Goal: Navigation & Orientation: Understand site structure

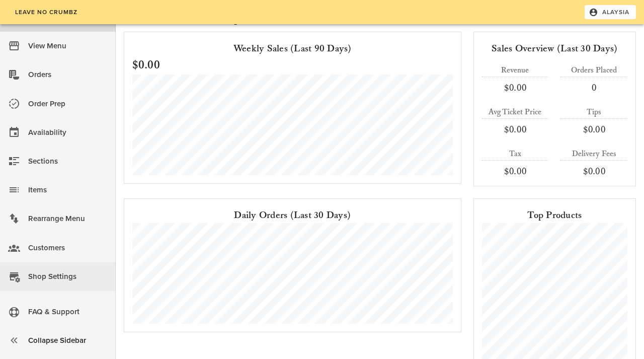
scroll to position [26, 0]
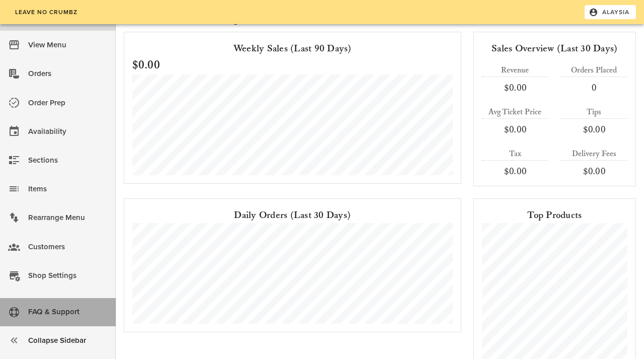
click at [62, 315] on div "FAQ & Support" at bounding box center [68, 311] width 80 height 17
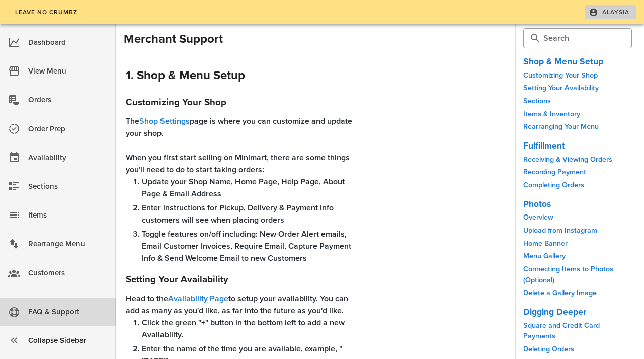
click at [600, 12] on span "Alaysia" at bounding box center [610, 12] width 39 height 9
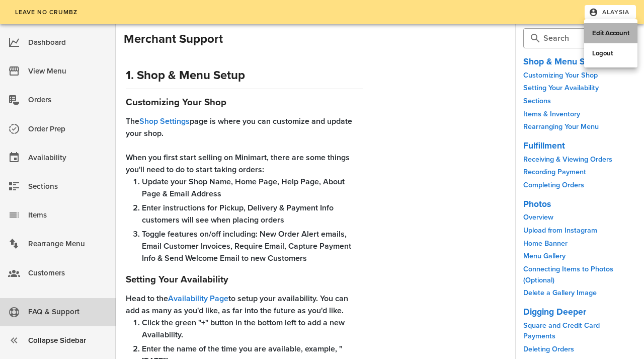
click at [608, 30] on div "Edit Account" at bounding box center [610, 33] width 37 height 8
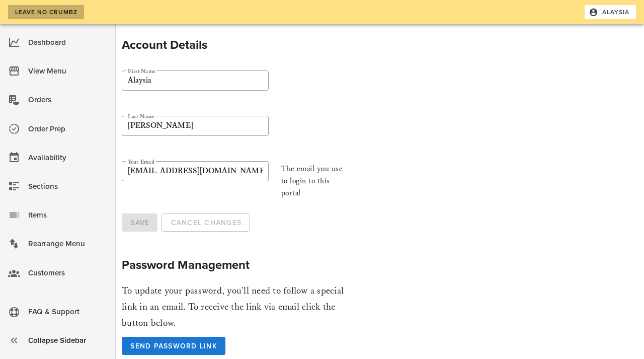
click at [58, 10] on span "Leave No Crumbz" at bounding box center [45, 12] width 63 height 7
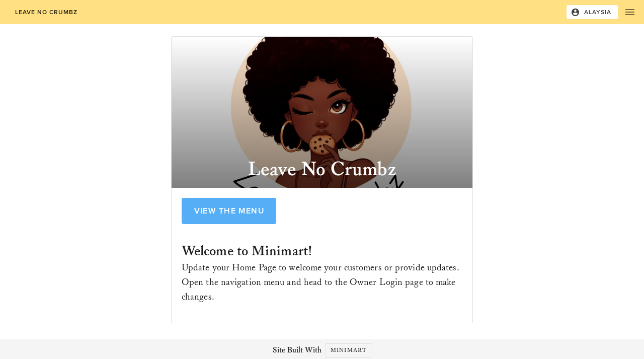
click at [261, 214] on span "View the Menu" at bounding box center [228, 211] width 71 height 10
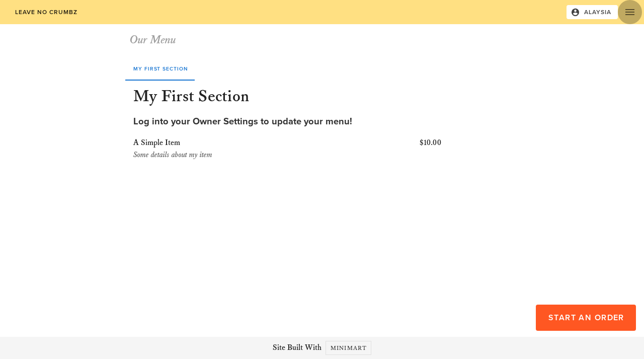
click at [628, 14] on icon "button" at bounding box center [630, 12] width 12 height 12
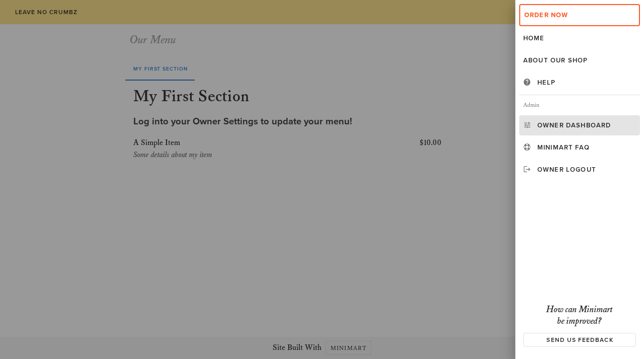
click at [556, 121] on div "Owner Dashboard" at bounding box center [586, 125] width 99 height 8
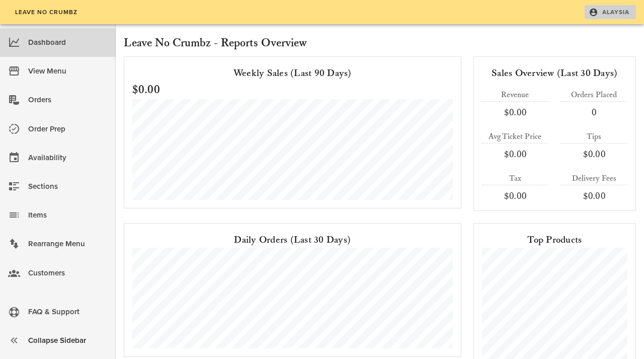
click at [604, 13] on span "Alaysia" at bounding box center [610, 12] width 39 height 9
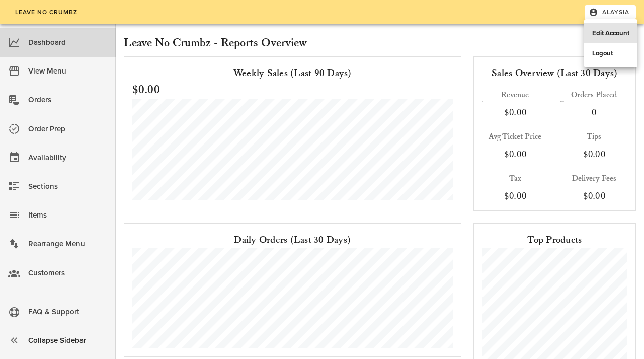
click at [598, 36] on div "Edit Account" at bounding box center [610, 33] width 37 height 8
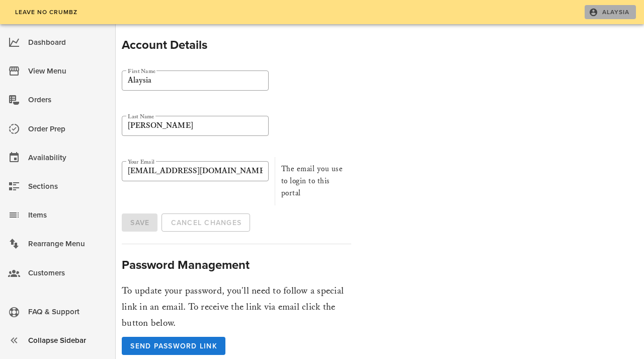
click at [601, 16] on span "Alaysia" at bounding box center [610, 12] width 39 height 9
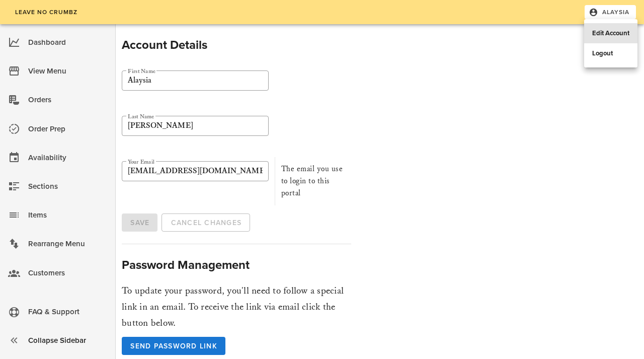
click at [378, 184] on div "Account Details ​ First Name [PERSON_NAME] ​ Last Name [PERSON_NAME] ​ Your Ema…" at bounding box center [261, 195] width 302 height 343
click at [40, 14] on span "Leave No Crumbz" at bounding box center [45, 12] width 63 height 7
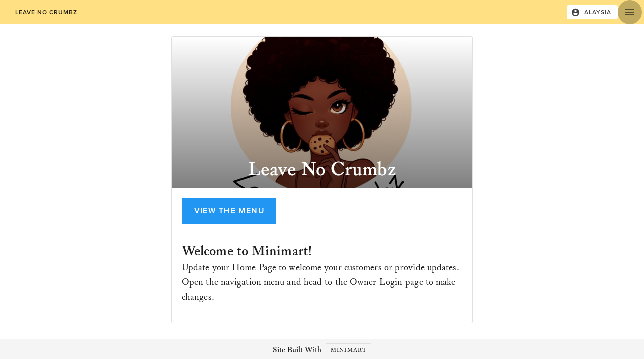
click at [628, 11] on icon "button" at bounding box center [630, 12] width 12 height 12
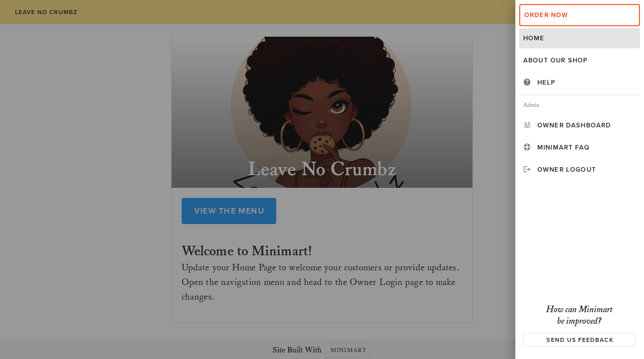
click at [61, 174] on div at bounding box center [322, 179] width 644 height 359
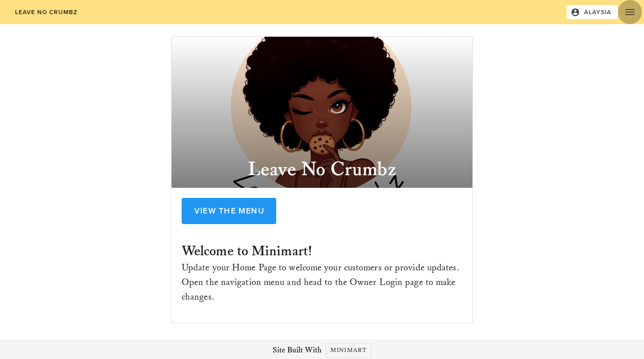
click at [632, 12] on icon "button" at bounding box center [630, 12] width 12 height 12
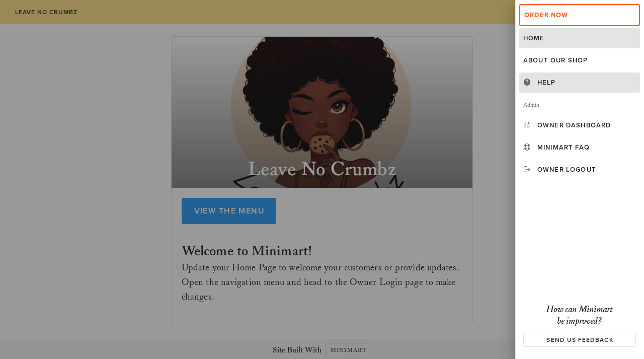
click at [540, 82] on div "Help" at bounding box center [586, 83] width 99 height 8
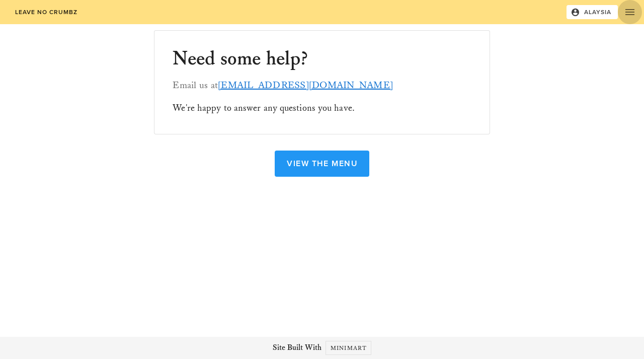
click at [634, 13] on icon "button" at bounding box center [630, 12] width 12 height 12
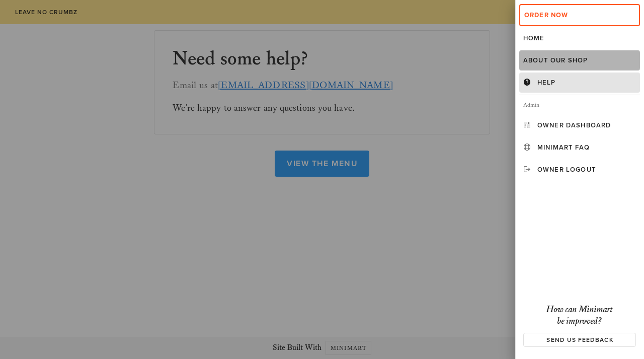
click at [562, 59] on div "About Our Shop" at bounding box center [579, 60] width 113 height 8
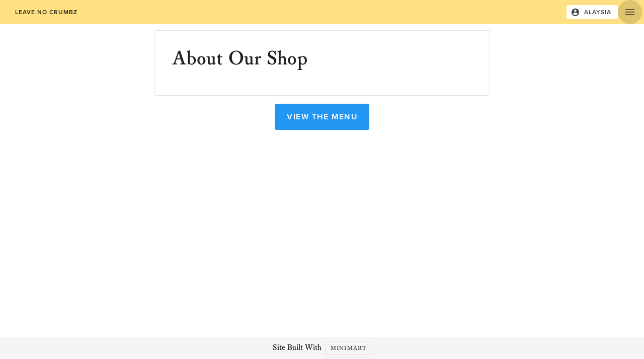
click at [635, 12] on icon "button" at bounding box center [630, 12] width 12 height 12
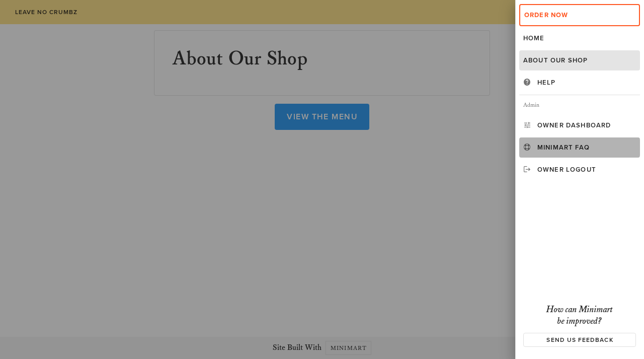
click at [575, 148] on div "Minimart FAQ" at bounding box center [586, 147] width 99 height 8
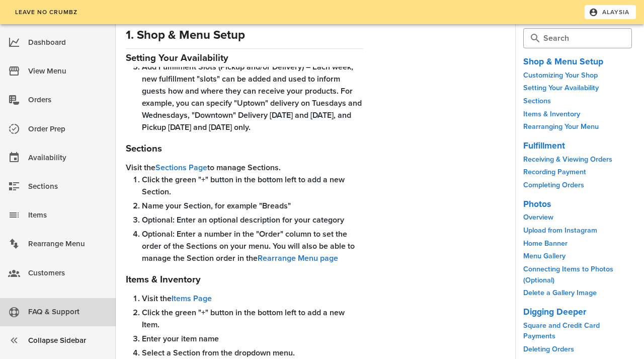
scroll to position [292, 0]
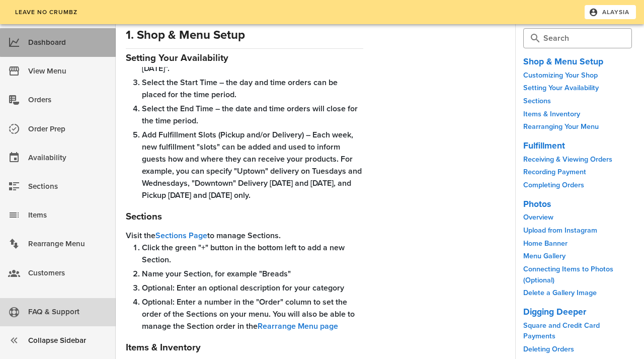
click at [52, 38] on div "Dashboard" at bounding box center [68, 42] width 80 height 17
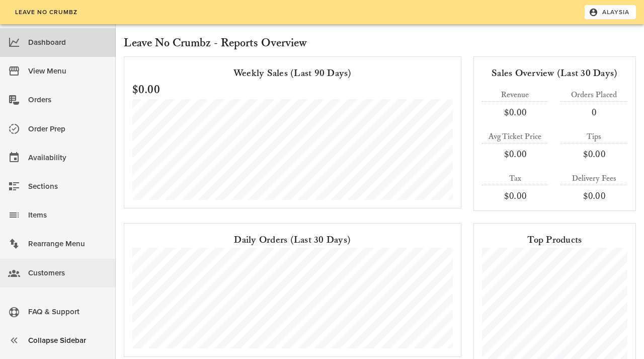
scroll to position [26, 0]
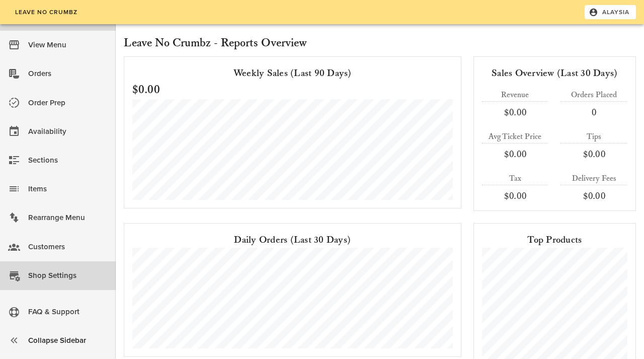
click at [66, 270] on div "Shop Settings" at bounding box center [68, 275] width 80 height 17
